Goal: Information Seeking & Learning: Learn about a topic

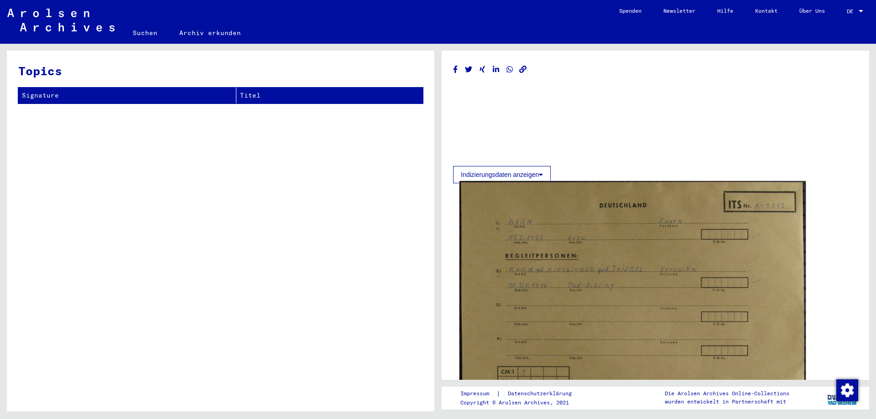
click at [504, 227] on img at bounding box center [632, 301] width 346 height 240
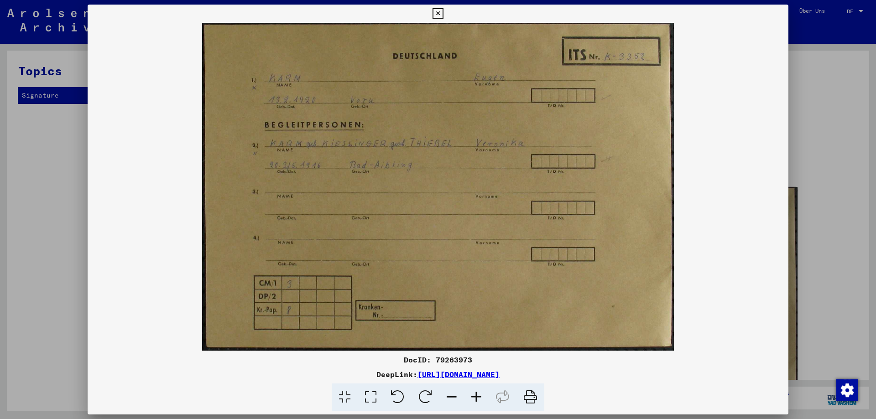
click at [475, 394] on icon at bounding box center [476, 397] width 25 height 28
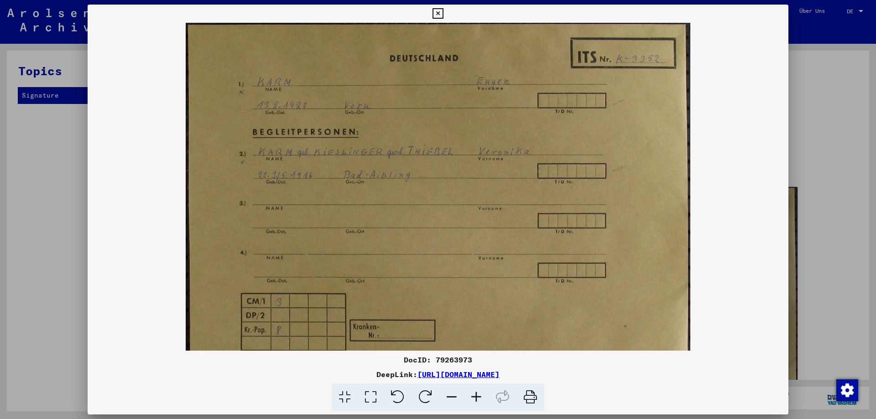
click at [475, 394] on icon at bounding box center [476, 397] width 25 height 28
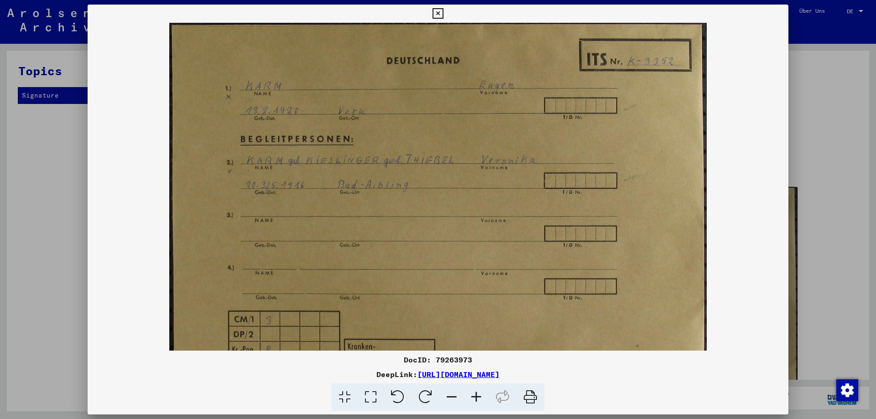
click at [475, 394] on icon at bounding box center [476, 397] width 25 height 28
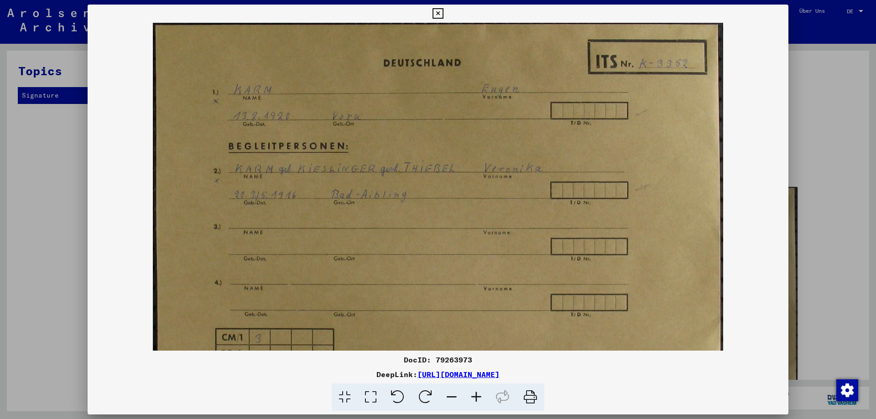
click at [475, 394] on icon at bounding box center [476, 397] width 25 height 28
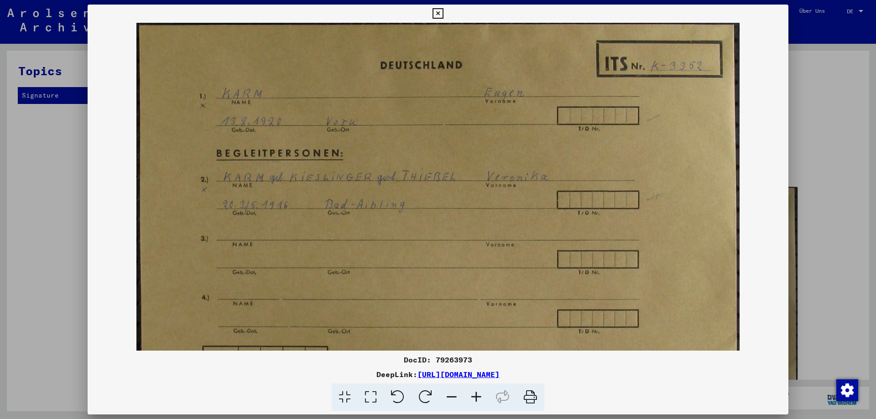
click at [475, 394] on icon at bounding box center [476, 397] width 25 height 28
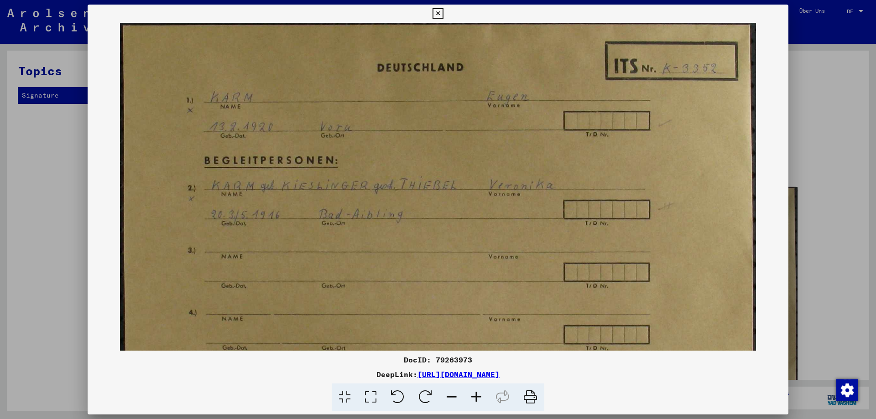
click at [475, 394] on icon at bounding box center [476, 397] width 25 height 28
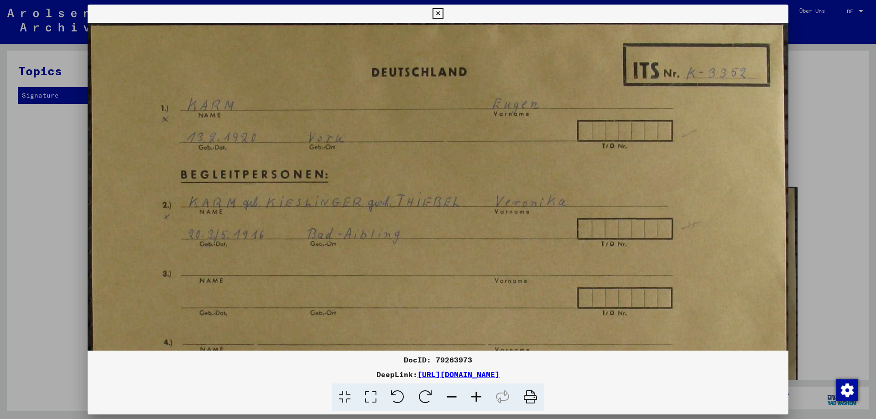
click at [475, 394] on icon at bounding box center [476, 397] width 25 height 28
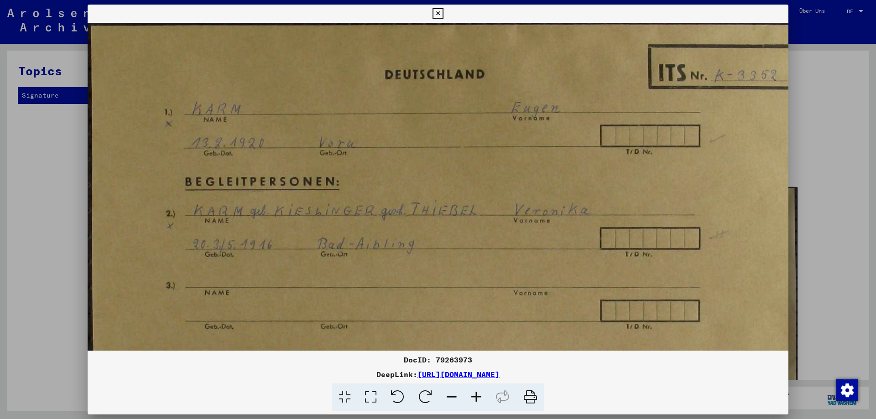
click at [475, 394] on icon at bounding box center [476, 397] width 25 height 28
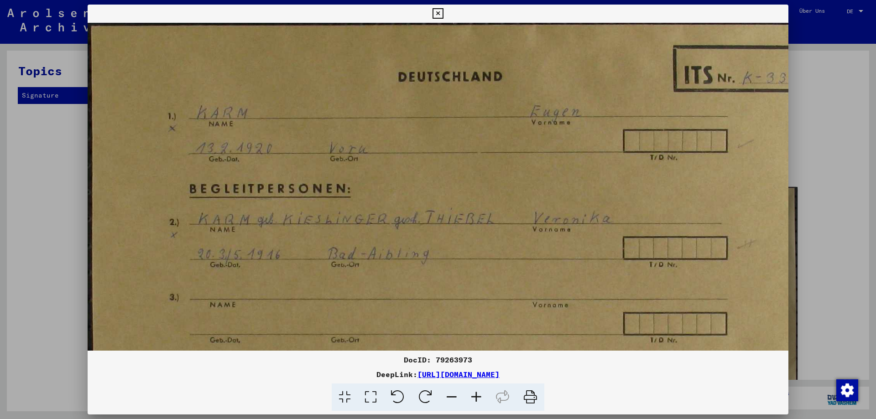
click at [475, 394] on icon at bounding box center [476, 397] width 25 height 28
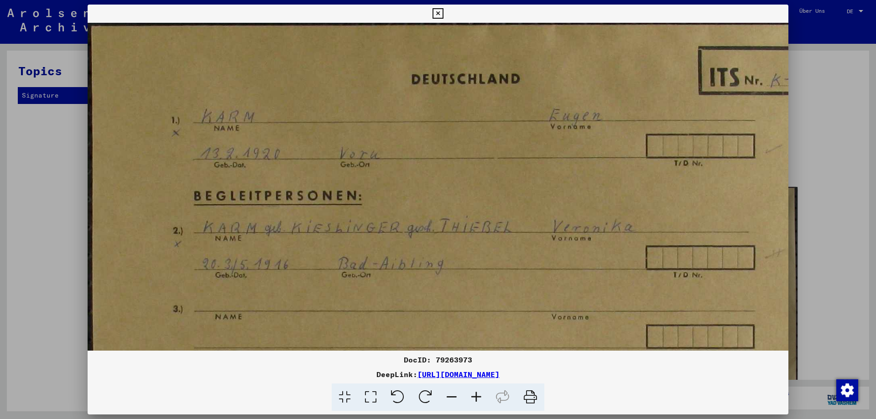
click at [439, 14] on icon at bounding box center [437, 13] width 10 height 11
